Goal: Answer question/provide support

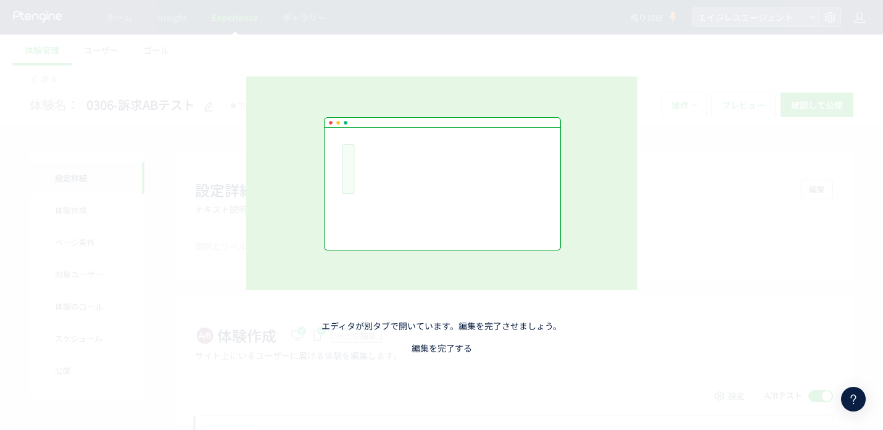
click at [432, 346] on link "編集を完了する" at bounding box center [441, 348] width 60 height 12
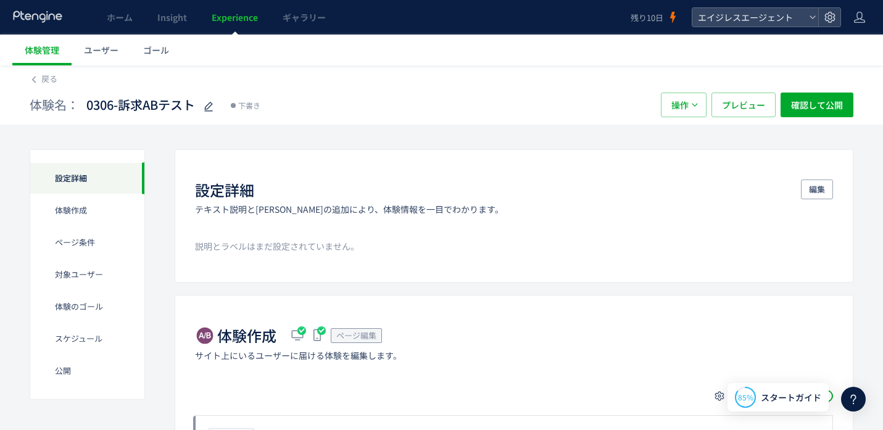
click at [844, 402] on div at bounding box center [853, 399] width 25 height 25
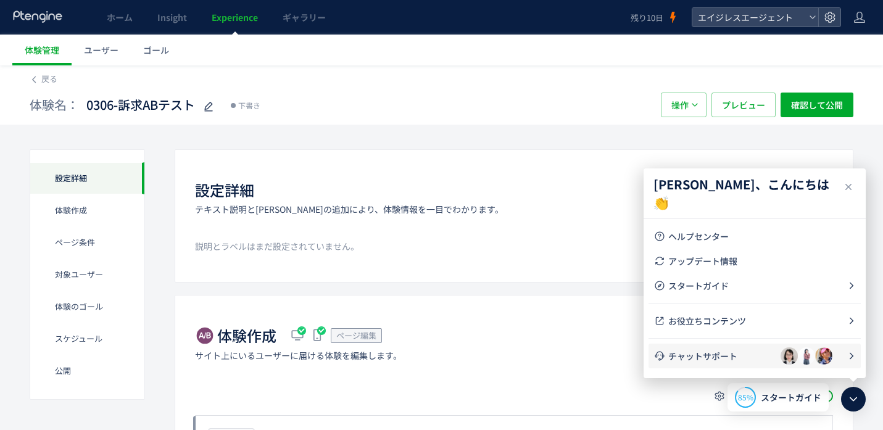
click at [714, 355] on span "チャットサポート" at bounding box center [724, 356] width 112 height 12
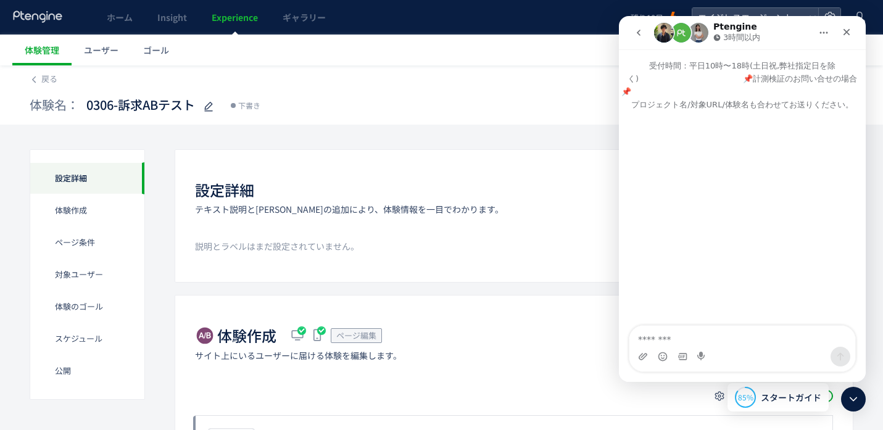
click at [632, 35] on button "go back" at bounding box center [638, 32] width 23 height 23
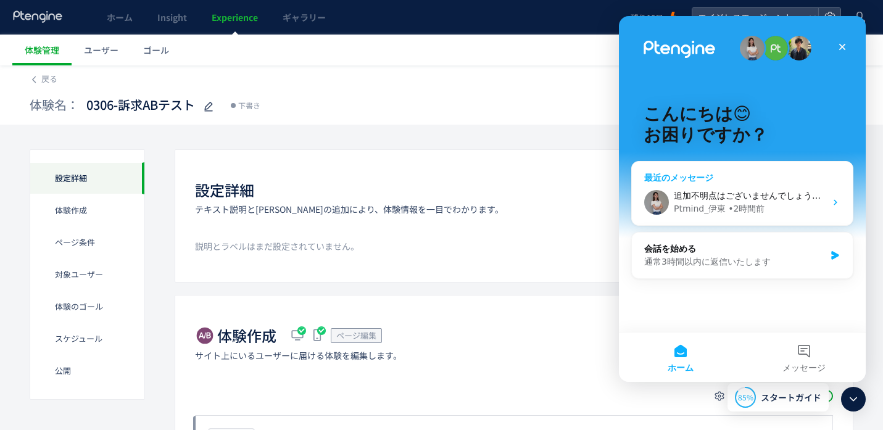
click at [784, 205] on div "Ptmind_[PERSON_NAME] • 2時間前" at bounding box center [749, 208] width 152 height 13
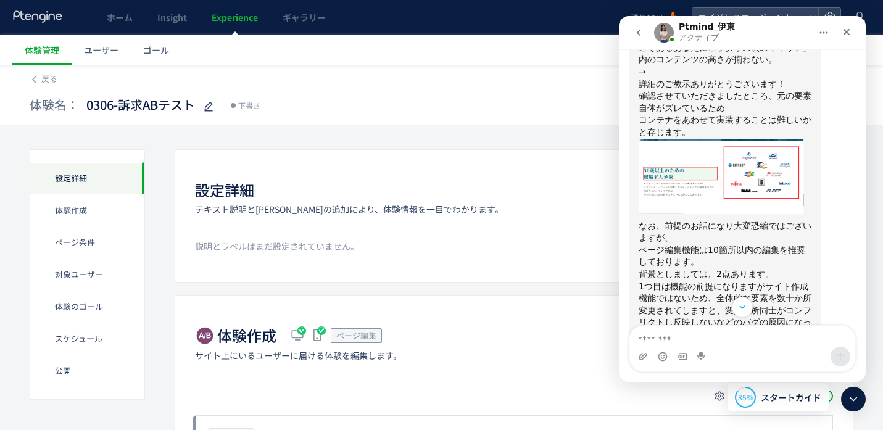
scroll to position [1453, 0]
drag, startPoint x: 640, startPoint y: 261, endPoint x: 770, endPoint y: 261, distance: 130.1
click at [770, 267] on div "背景としましては、2点あります。" at bounding box center [724, 273] width 173 height 12
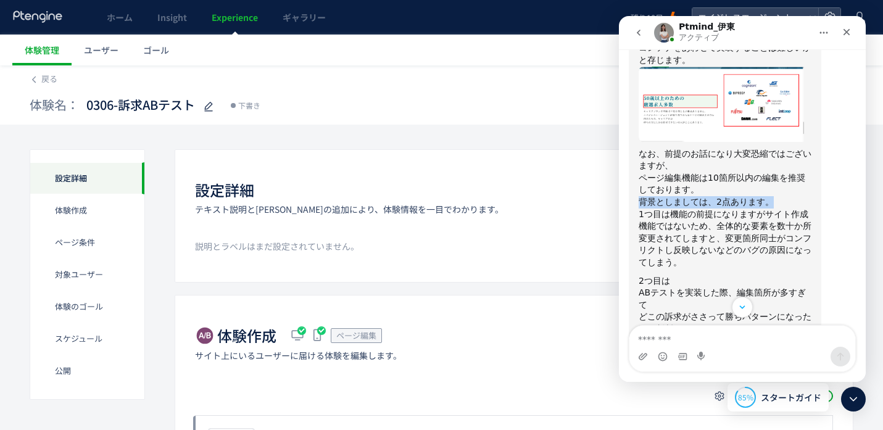
scroll to position [1537, 0]
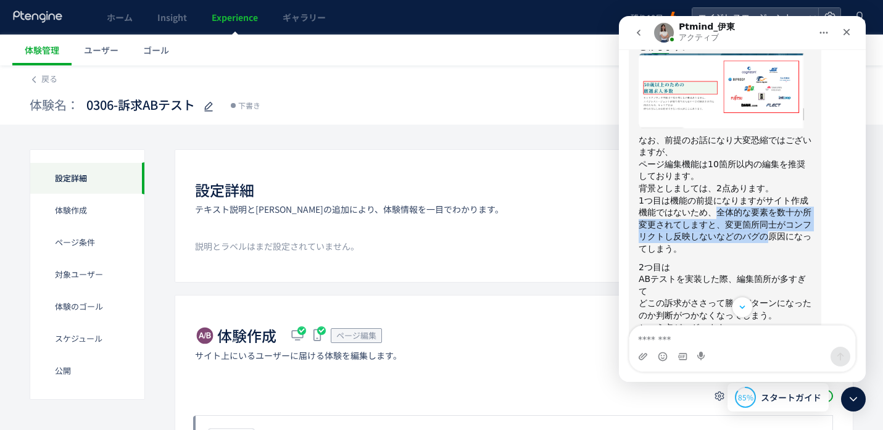
drag, startPoint x: 715, startPoint y: 204, endPoint x: 770, endPoint y: 220, distance: 56.6
click at [770, 220] on div "1つ目は機能の前提になりますがサイト作成機能ではないため、全体的な要素を数十か所変更されてしますと、変更箇所同士がコンフリクトし反映しないなどのバグの原因にな…" at bounding box center [724, 225] width 173 height 60
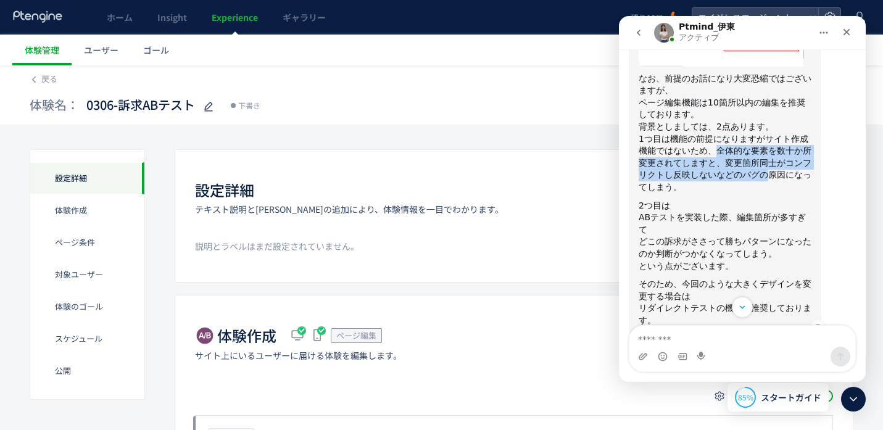
scroll to position [1654, 0]
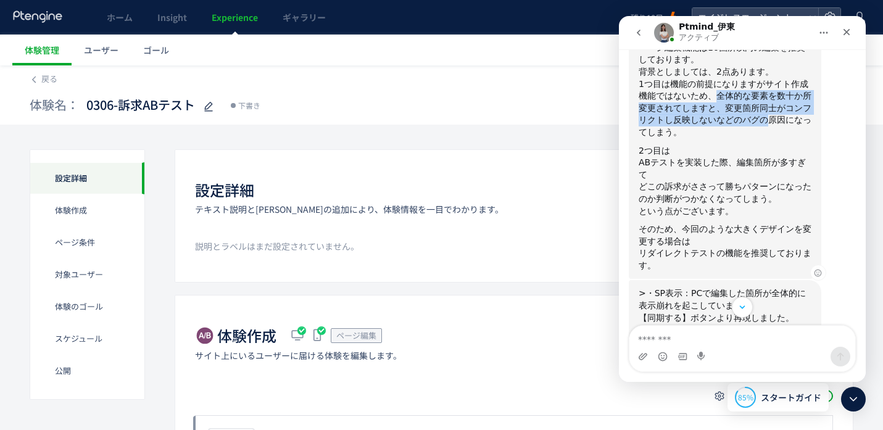
click at [645, 163] on div "ABテストを実装した際、編集箇所が多すぎて" at bounding box center [724, 169] width 173 height 24
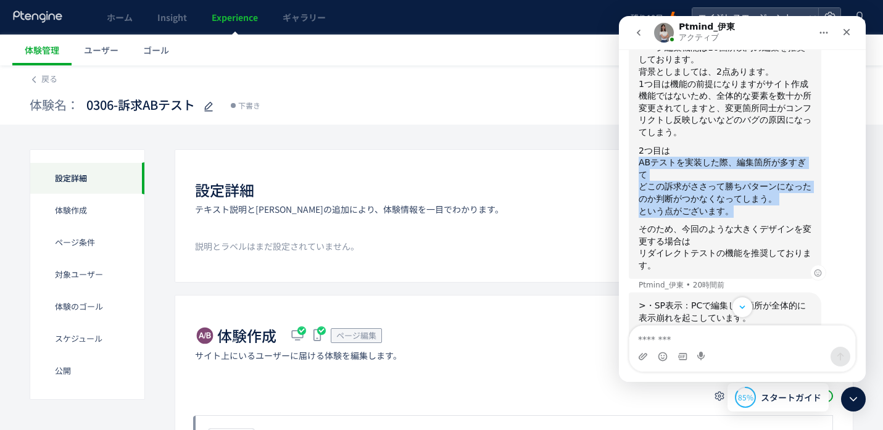
drag, startPoint x: 639, startPoint y: 149, endPoint x: 733, endPoint y: 194, distance: 104.0
click at [733, 194] on div "＞・PC表示：「特化型エージェントだからこそあるあなたにピッタリの次のキャリア」内のコンテンツの高さが揃わない。 → 詳細のご教示ありがとうございます！ 確認…" at bounding box center [724, 49] width 173 height 444
click at [733, 205] on div "という点がございます。" at bounding box center [724, 211] width 173 height 12
drag, startPoint x: 744, startPoint y: 195, endPoint x: 653, endPoint y: 157, distance: 99.0
click at [653, 157] on div "＞・PC表示：「特化型エージェントだからこそあるあなたにピッタリの次のキャリア」内のコンテンツの高さが揃わない。 → 詳細のご教示ありがとうございます！ 確認…" at bounding box center [724, 49] width 173 height 444
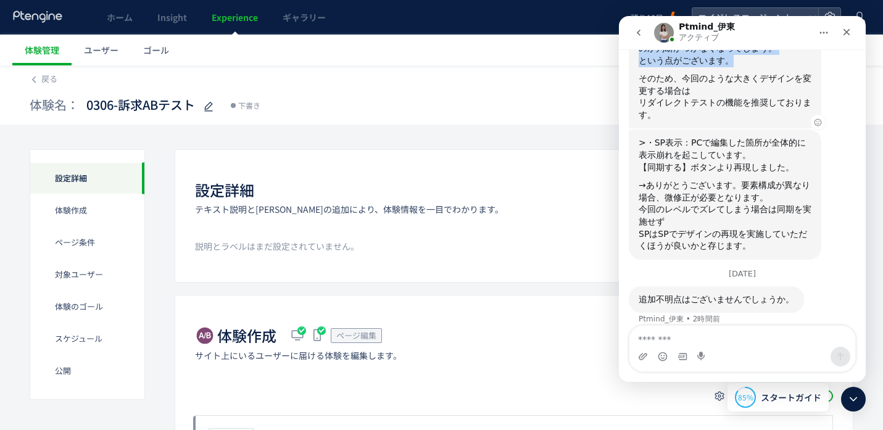
scroll to position [1806, 0]
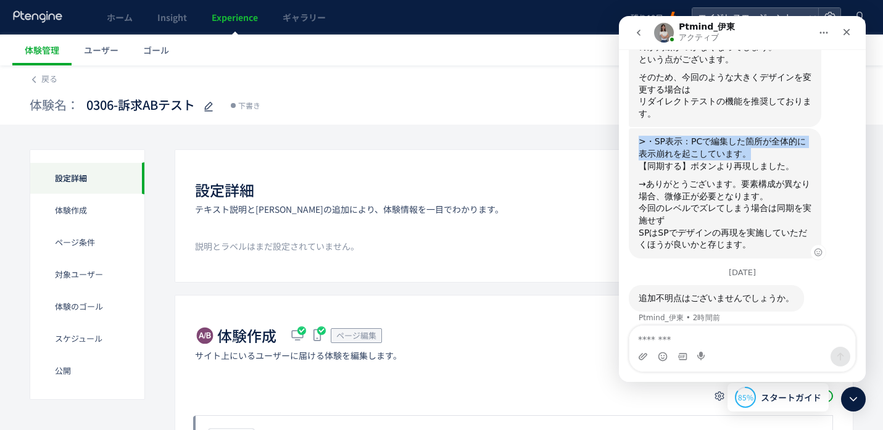
drag, startPoint x: 636, startPoint y: 130, endPoint x: 778, endPoint y: 145, distance: 142.7
click at [778, 145] on div ">・SP表示：PCで編集した箇所が全体的に表示崩れを起こしています。 【同期する】ボタンより再現しました。 →ありがとうございます。要素構成が異なり場合、微修…" at bounding box center [724, 193] width 192 height 130
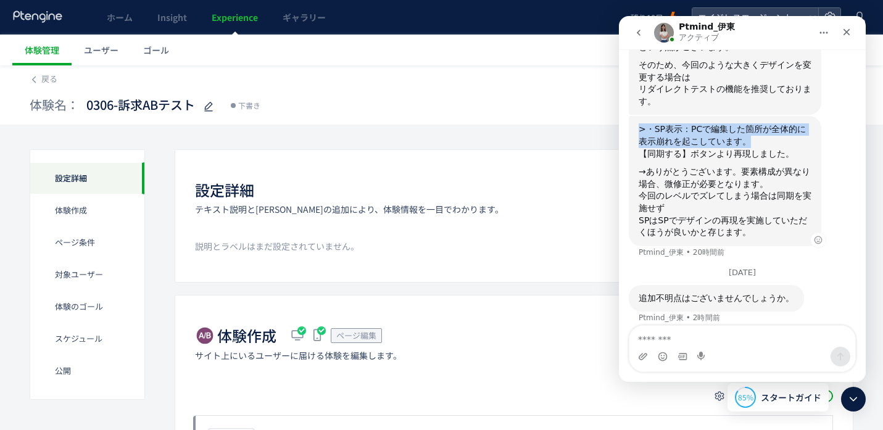
click at [655, 166] on div "→ありがとうございます。要素構成が異なり場合、微修正が必要となります。" at bounding box center [724, 178] width 173 height 24
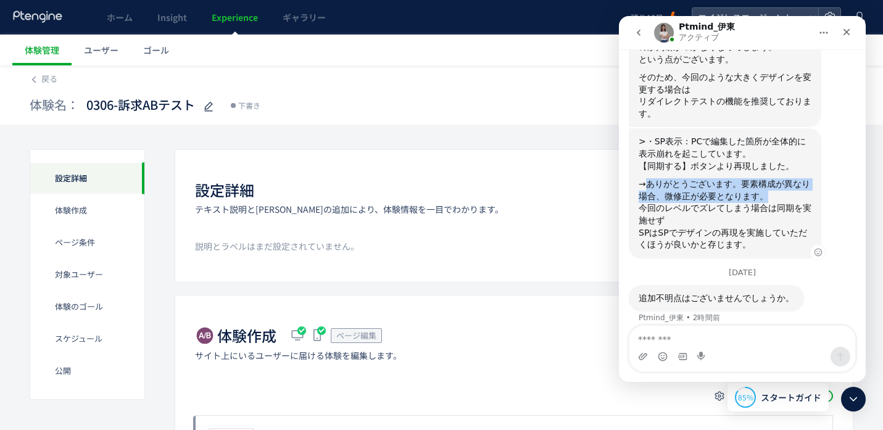
drag, startPoint x: 649, startPoint y: 171, endPoint x: 771, endPoint y: 190, distance: 123.6
click at [771, 190] on div "→ありがとうございます。要素構成が異なり場合、微修正が必要となります。" at bounding box center [724, 190] width 173 height 24
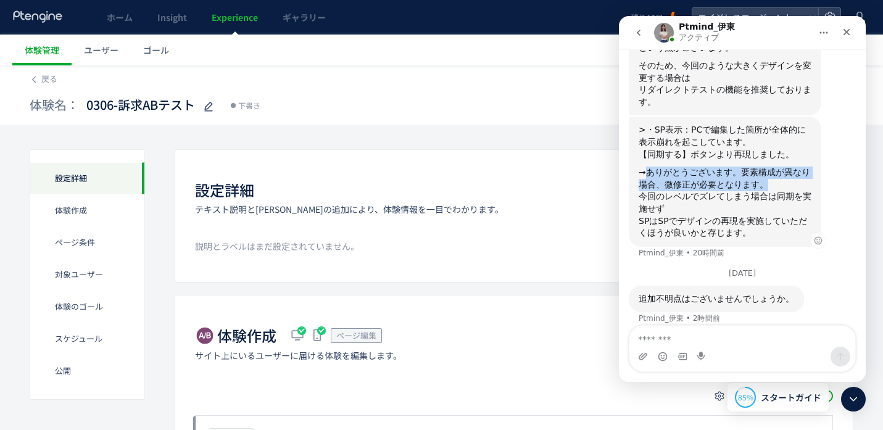
click at [771, 191] on div "今回のレベルでズレてしまう場合は同期を実施せず" at bounding box center [724, 203] width 173 height 24
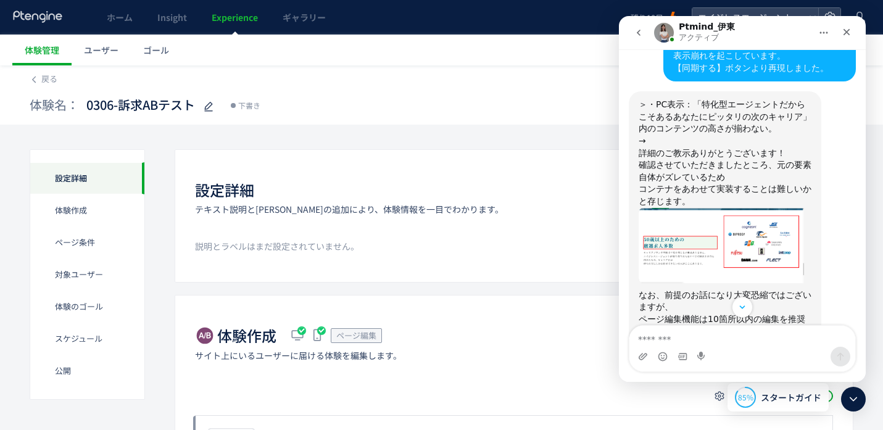
scroll to position [1362, 0]
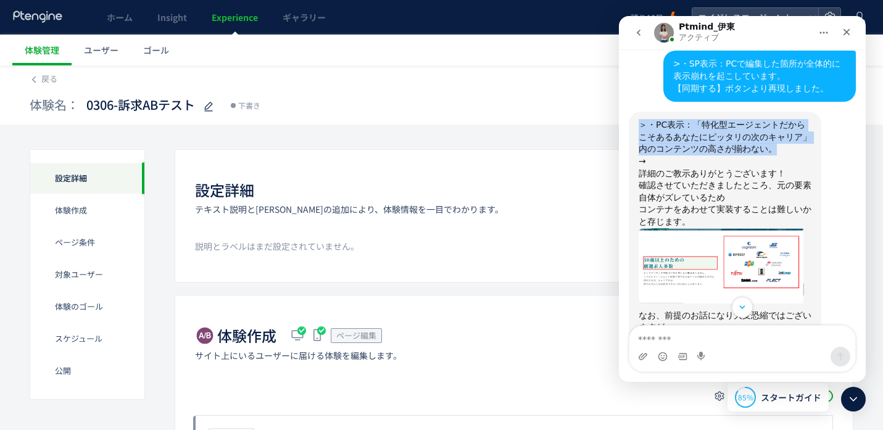
drag, startPoint x: 640, startPoint y: 112, endPoint x: 778, endPoint y: 135, distance: 140.6
click at [778, 135] on div "＞・PC表示：「特化型エージェントだからこそあるあなたにピッタリの次のキャリア」内のコンテンツの高さが揃わない。 → 詳細のご教示ありがとうございます！" at bounding box center [724, 149] width 173 height 60
copy div "＞・PC表示：「特化型エージェントだからこそあるあなたにピッタリの次のキャリア」内のコンテンツの高さが揃わない。"
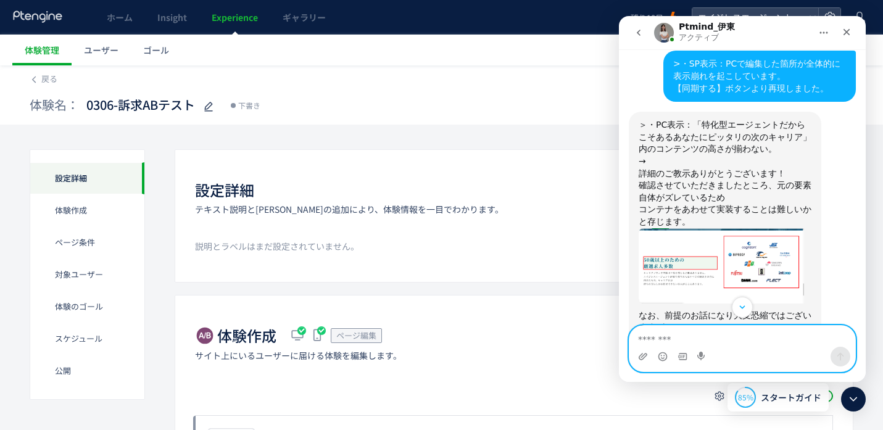
click at [701, 337] on textarea "メッセージ..." at bounding box center [742, 336] width 226 height 21
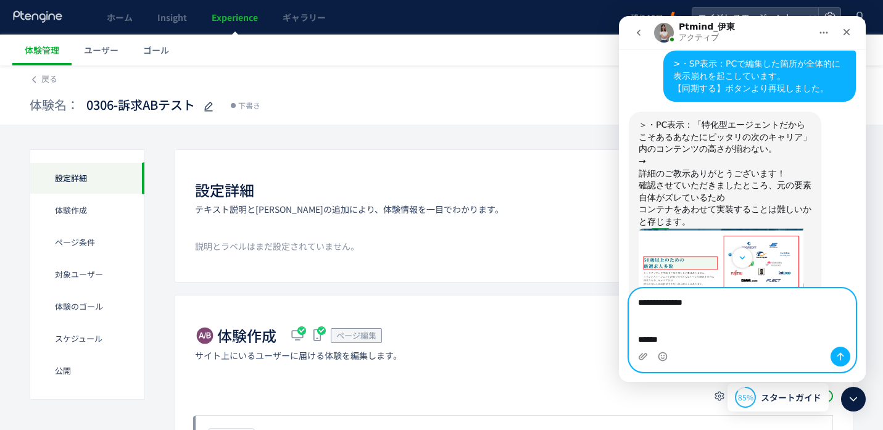
paste textarea "**********"
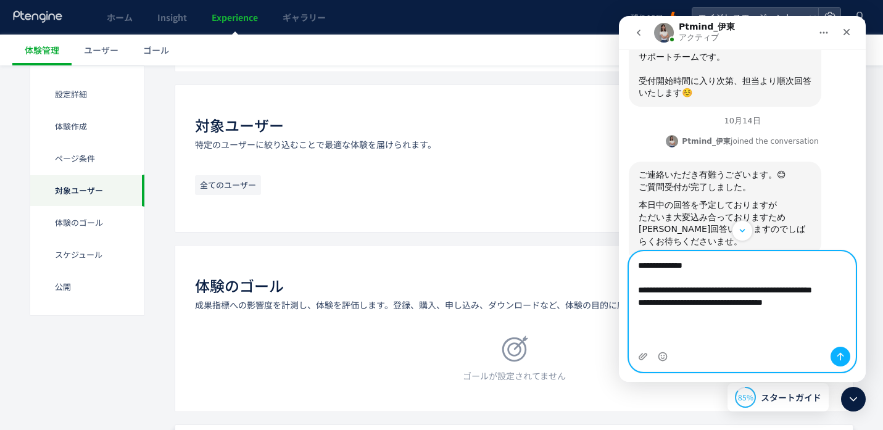
scroll to position [588, 0]
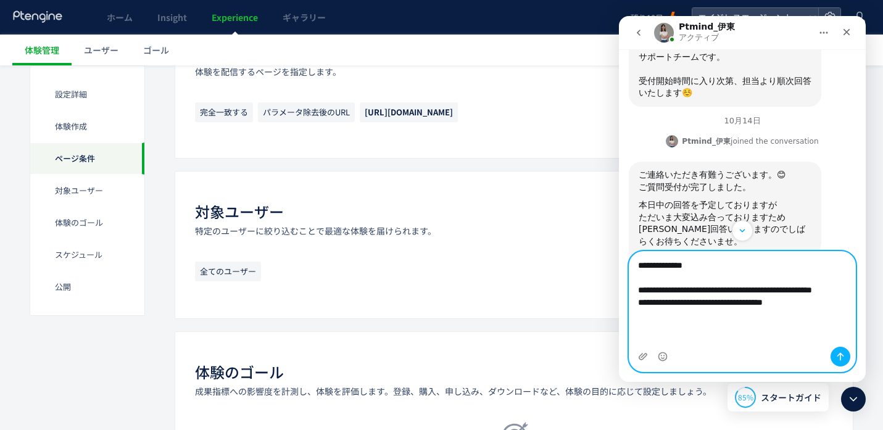
click at [677, 276] on textarea "**********" at bounding box center [742, 300] width 226 height 97
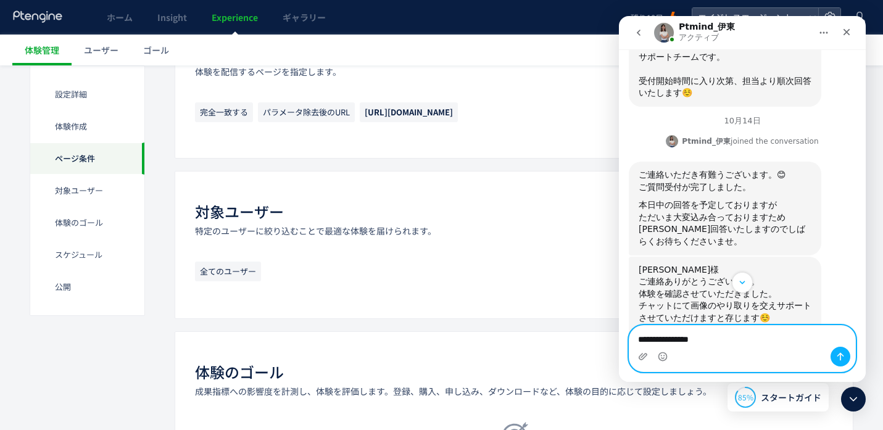
scroll to position [0, 0]
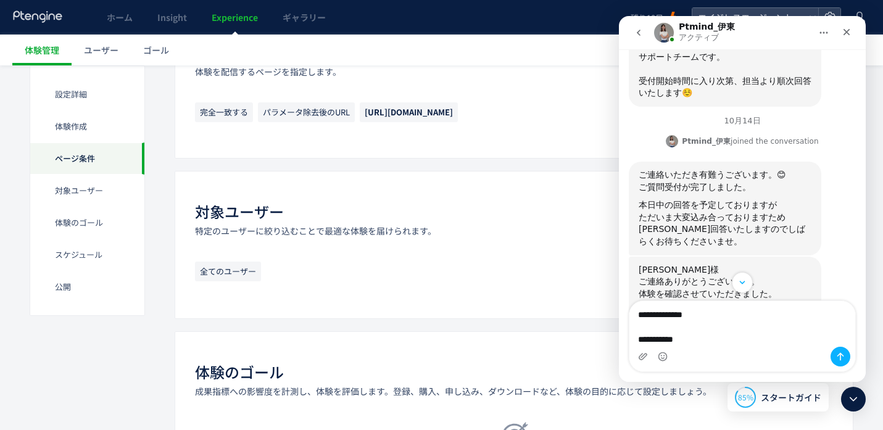
click at [677, 276] on div "Intercom Messenger" at bounding box center [742, 282] width 247 height 21
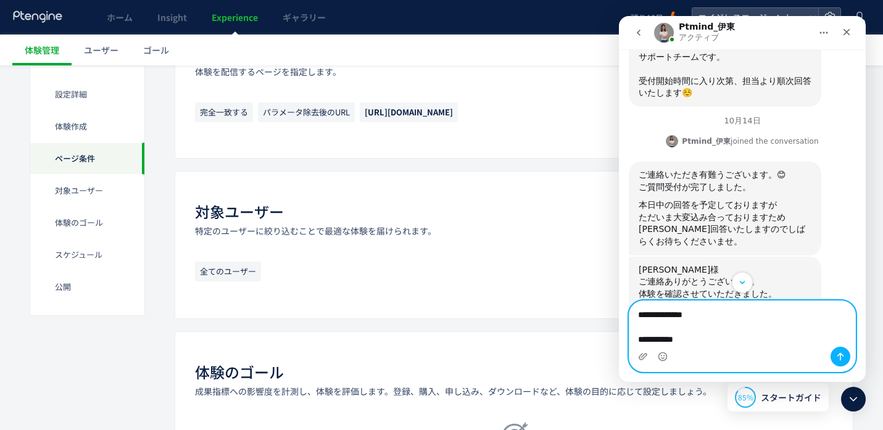
click at [717, 343] on textarea "**********" at bounding box center [742, 324] width 226 height 46
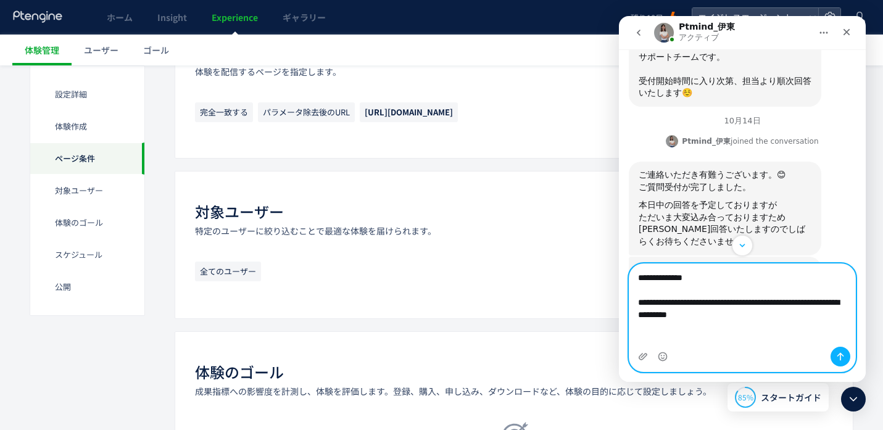
type textarea "**********"
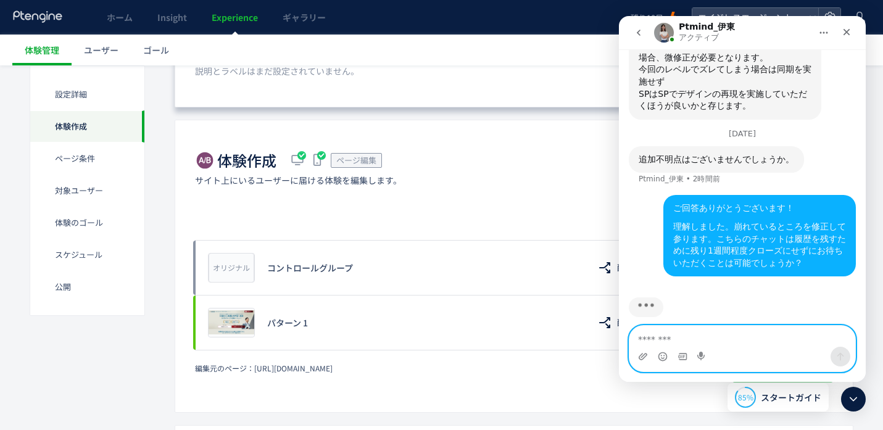
scroll to position [204, 0]
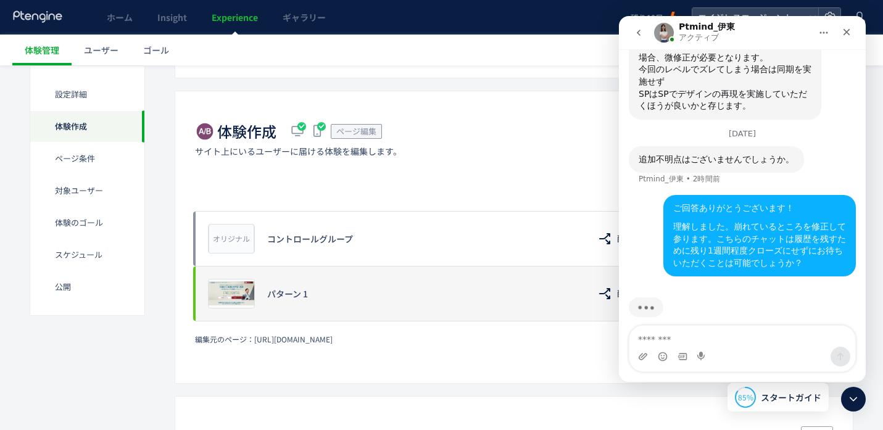
click at [418, 290] on div "パターン 1" at bounding box center [422, 293] width 310 height 12
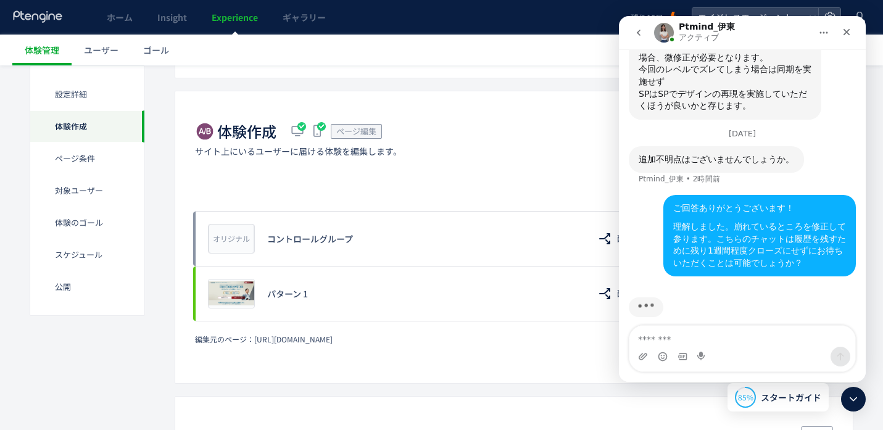
click at [638, 26] on button "go back" at bounding box center [638, 32] width 23 height 23
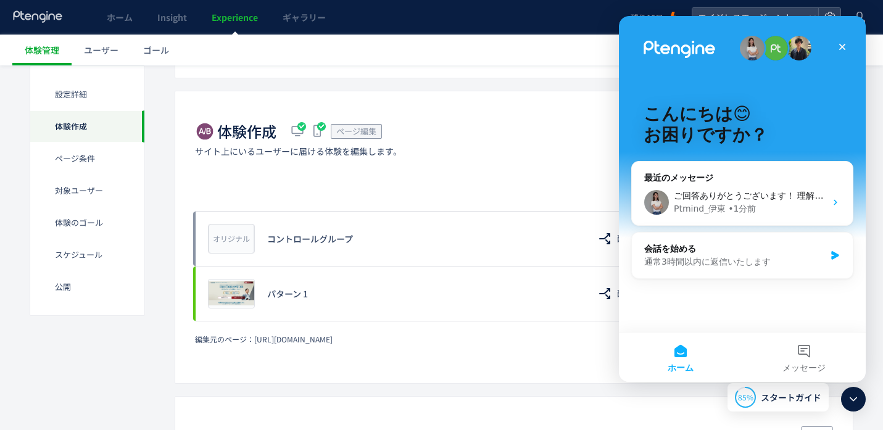
scroll to position [0, 0]
click at [839, 44] on icon "クローズ" at bounding box center [842, 47] width 7 height 7
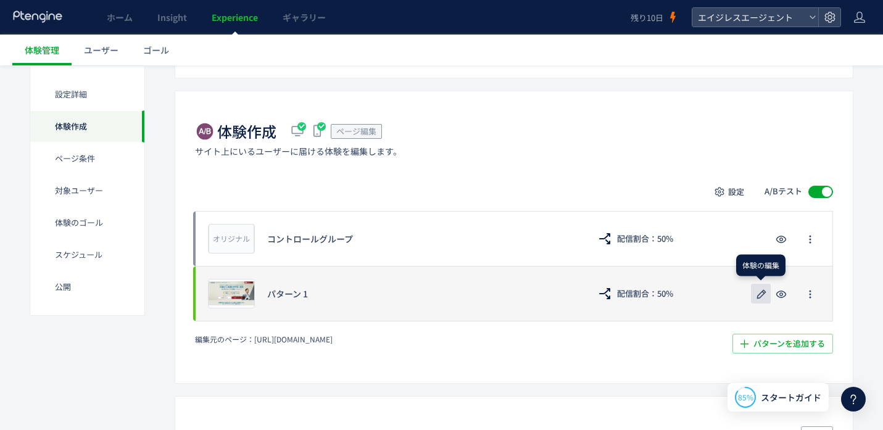
click at [759, 287] on icon "button" at bounding box center [761, 294] width 15 height 15
